Goal: Find specific page/section: Find specific page/section

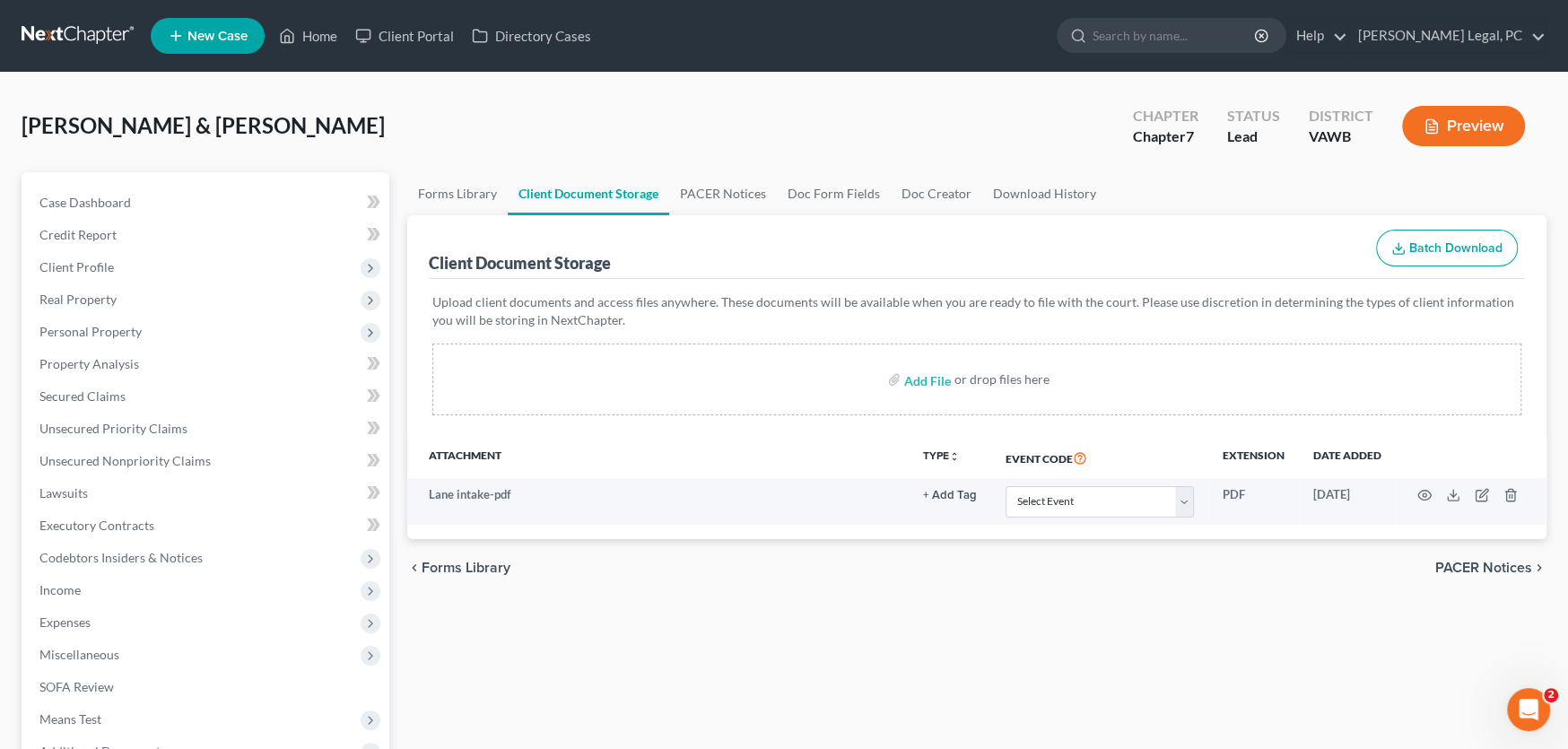
click at [42, 25] on link at bounding box center [79, 36] width 115 height 32
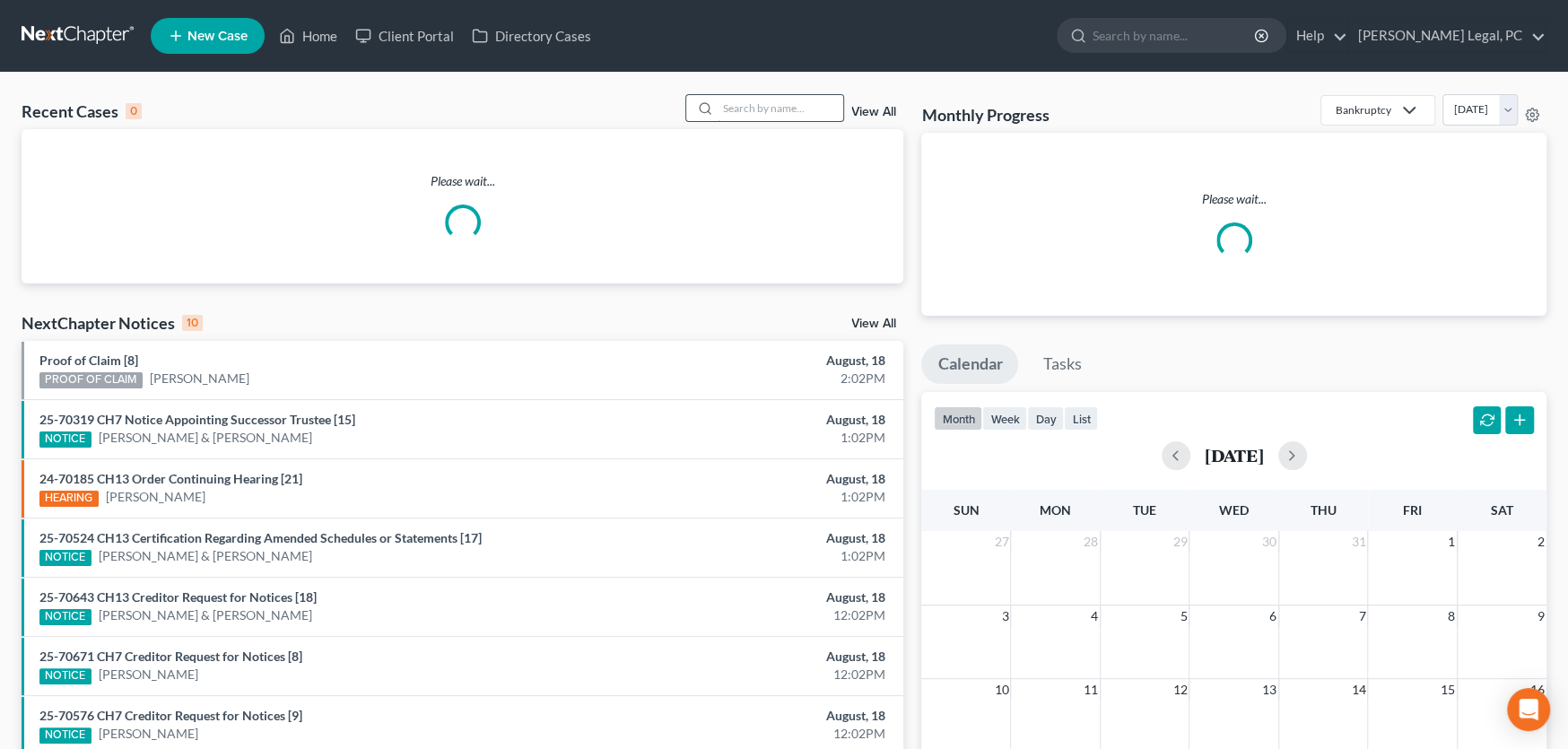
click at [758, 102] on input "search" at bounding box center [780, 108] width 126 height 26
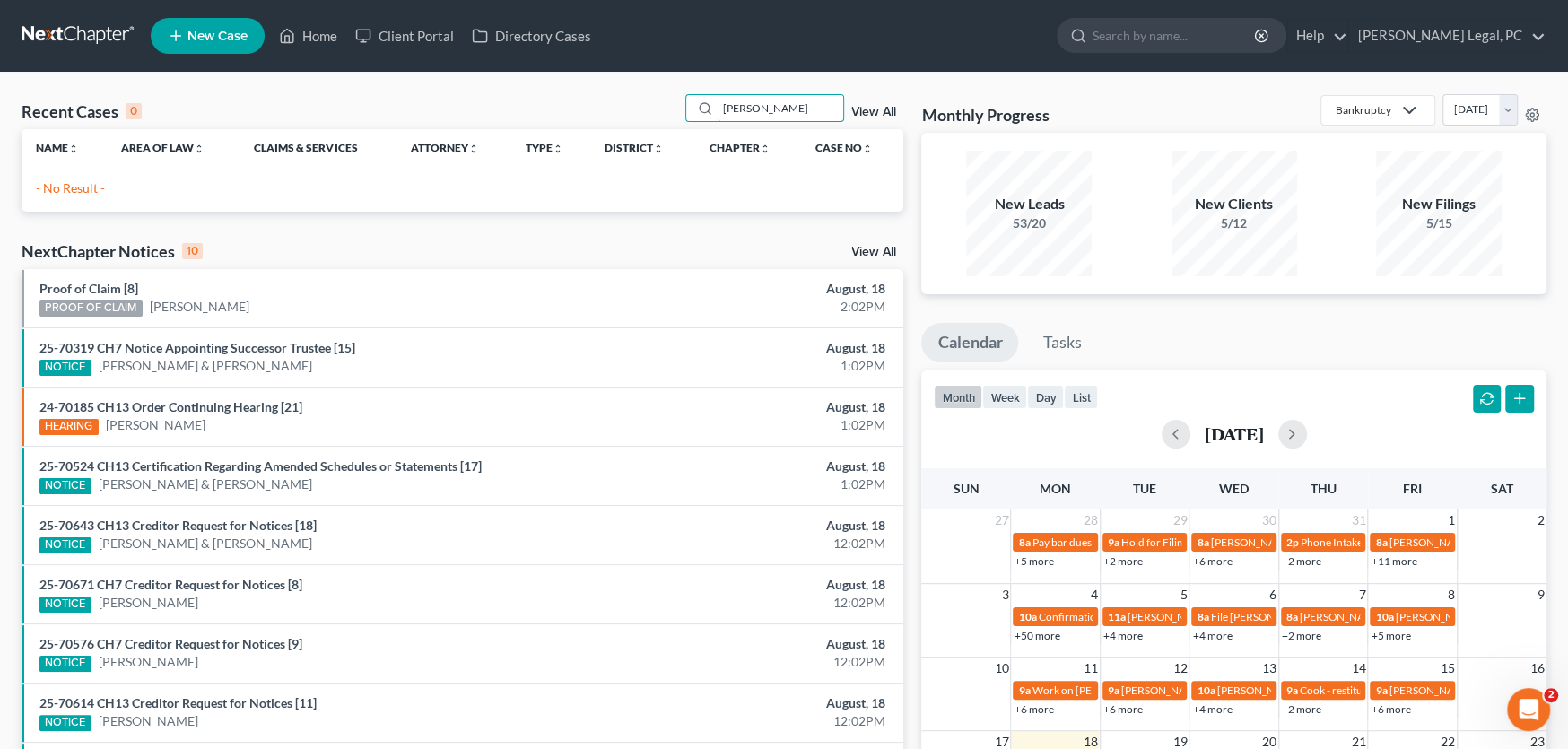
drag, startPoint x: 772, startPoint y: 100, endPoint x: 668, endPoint y: 106, distance: 104.2
click at [677, 102] on div "Recent Cases 0 jeff smith View All" at bounding box center [463, 111] width 882 height 35
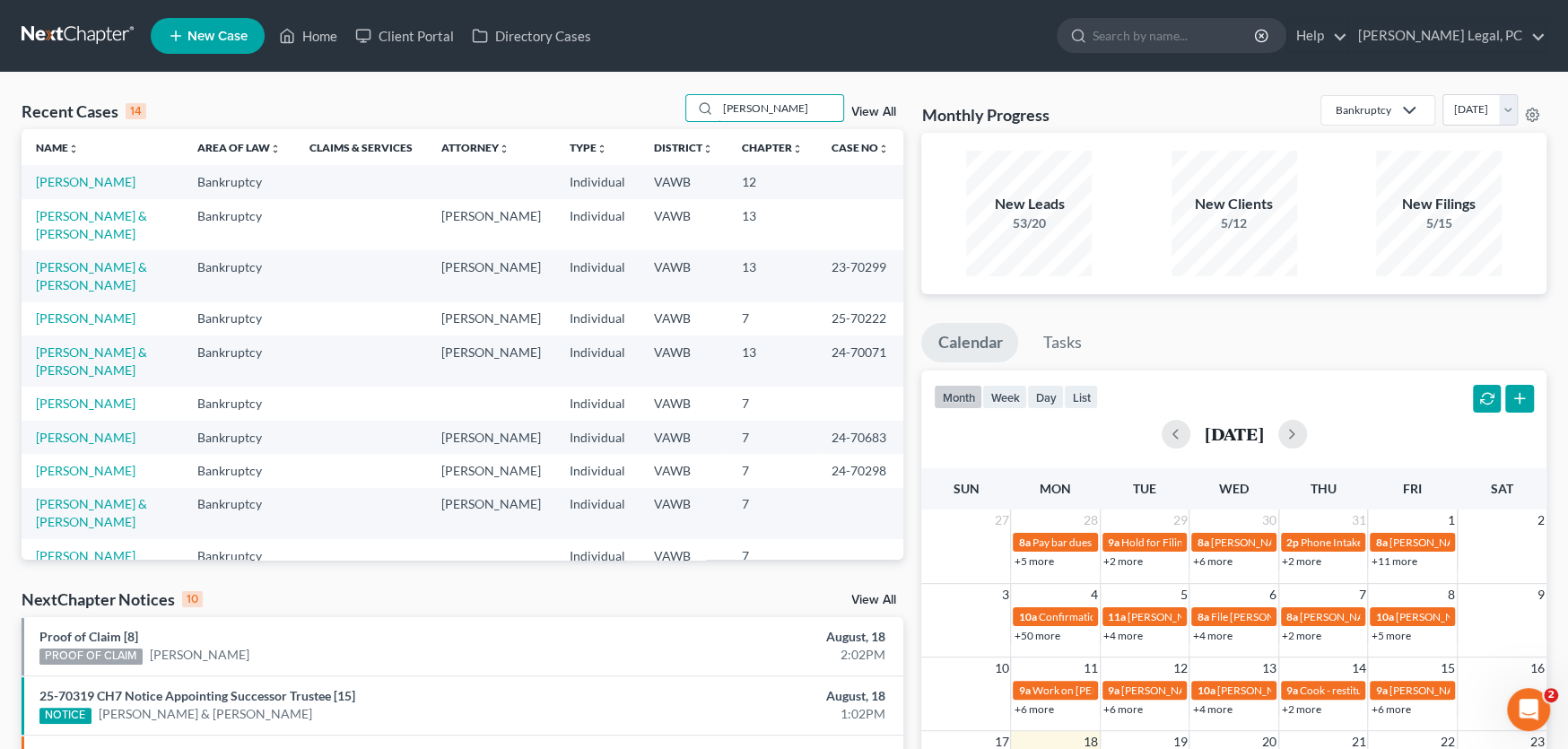
type input "smith"
